Goal: Information Seeking & Learning: Learn about a topic

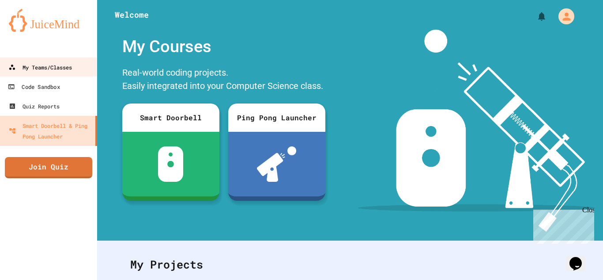
click at [52, 74] on link "My Teams/Classes" at bounding box center [49, 66] width 98 height 19
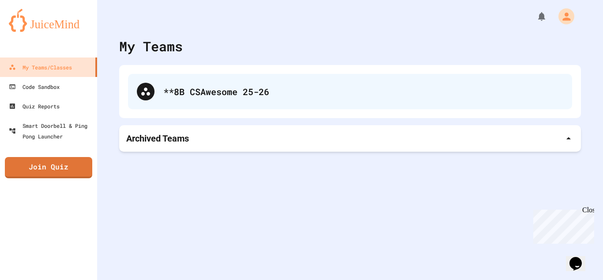
click at [262, 85] on div "**8B CSAwesome 25-26" at bounding box center [363, 91] width 400 height 13
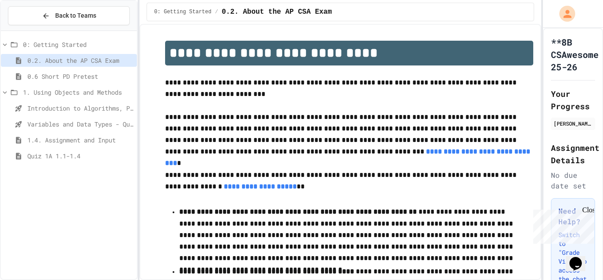
click at [70, 153] on span "Quiz 1A 1.1-1.4" at bounding box center [80, 155] width 106 height 9
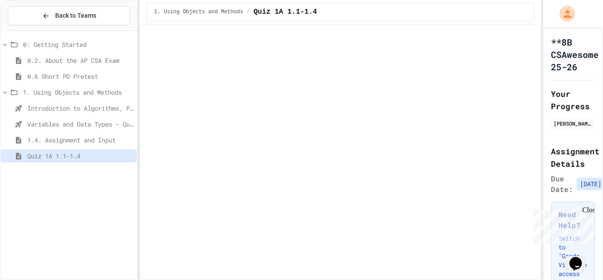
click at [588, 209] on div "Close" at bounding box center [587, 211] width 11 height 11
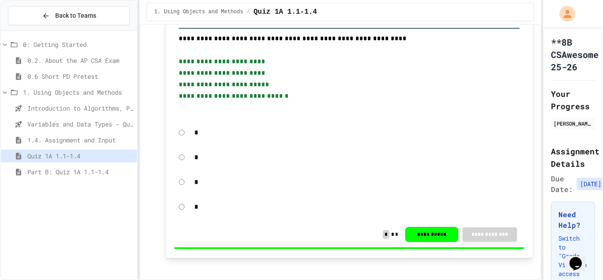
scroll to position [6153, 0]
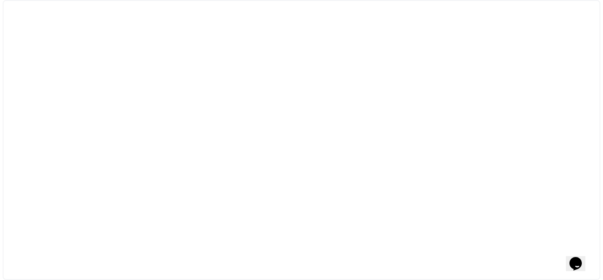
click at [357, 94] on div at bounding box center [302, 140] width 598 height 280
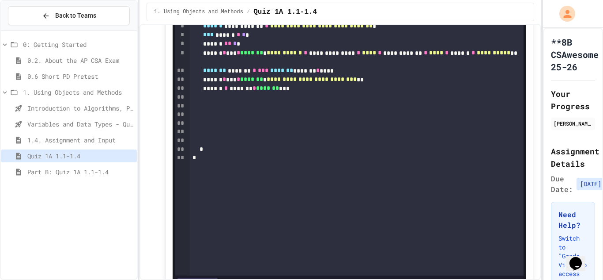
scroll to position [7057, 0]
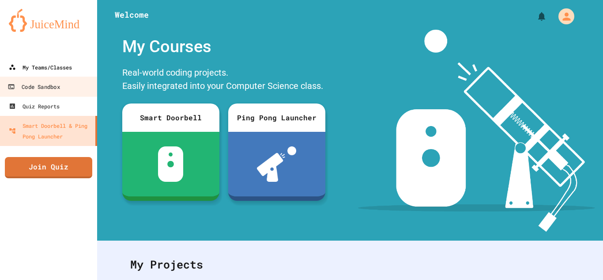
click at [29, 72] on link "My Teams/Classes" at bounding box center [48, 66] width 97 height 19
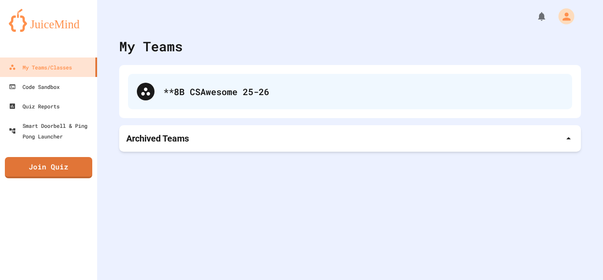
click at [218, 108] on div "**8B CSAwesome 25-26" at bounding box center [350, 91] width 444 height 35
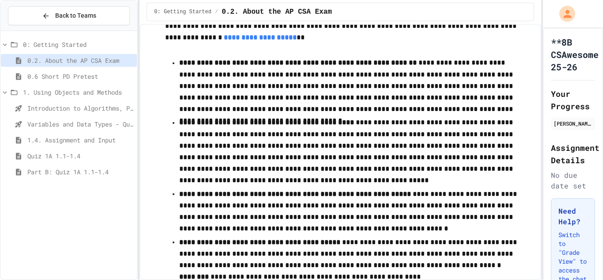
scroll to position [159, 0]
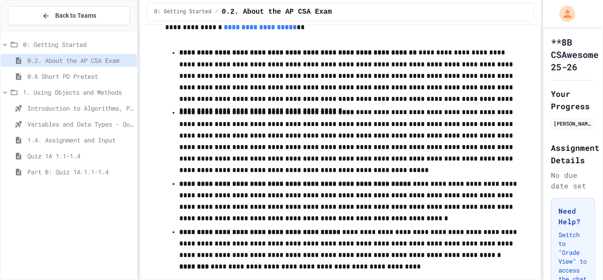
click at [79, 75] on span "0.6 Short PD Pretest" at bounding box center [80, 76] width 106 height 9
